Goal: Task Accomplishment & Management: Use online tool/utility

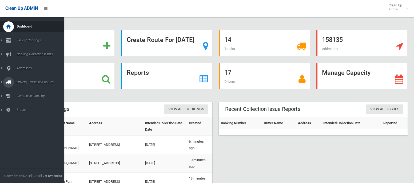
click at [29, 83] on span "Drivers, Trucks and Routes" at bounding box center [39, 82] width 49 height 4
click at [24, 116] on span "Routes" at bounding box center [37, 114] width 44 height 4
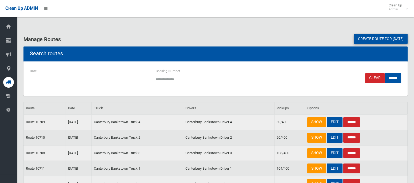
click at [362, 40] on link "Create route for tomorrow" at bounding box center [381, 39] width 54 height 10
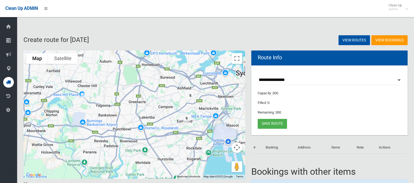
click at [283, 83] on select "**********" at bounding box center [330, 80] width 144 height 10
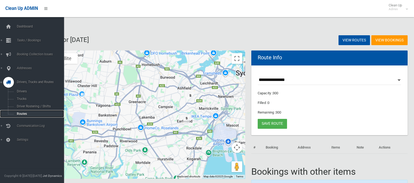
click at [21, 116] on link "Routes" at bounding box center [32, 113] width 64 height 7
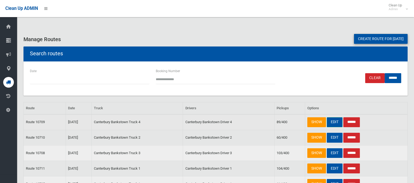
click at [334, 123] on link "EDIT" at bounding box center [335, 122] width 16 height 10
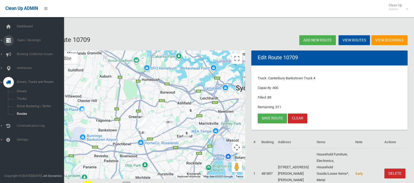
click at [7, 41] on icon at bounding box center [8, 40] width 5 height 11
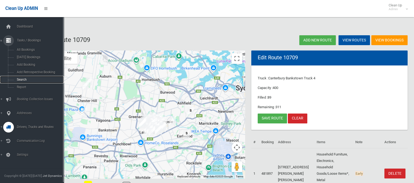
click at [27, 81] on span "Search" at bounding box center [37, 80] width 44 height 4
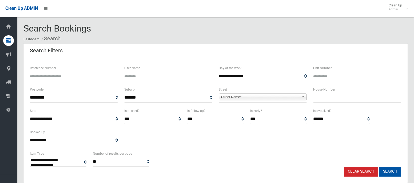
select select
click at [333, 100] on input "text" at bounding box center [357, 98] width 88 height 10
type input "**"
click at [245, 96] on span "Street Name*" at bounding box center [260, 97] width 78 height 6
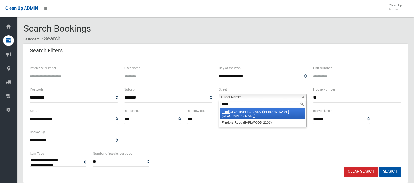
type input "*****"
click at [244, 113] on li "Flind ers Road (GEORGES HALL 2198)" at bounding box center [262, 113] width 85 height 11
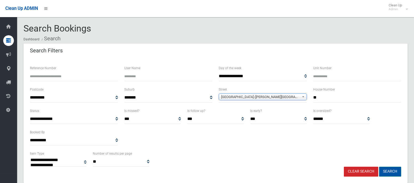
click at [395, 171] on button "Search" at bounding box center [390, 172] width 22 height 10
select select
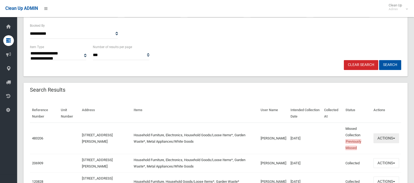
click at [383, 139] on button "Actions" at bounding box center [387, 138] width 26 height 10
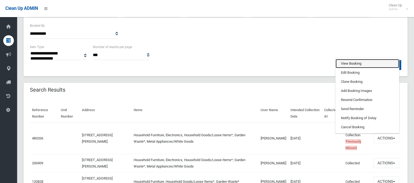
click at [350, 63] on link "View Booking" at bounding box center [368, 63] width 64 height 9
